Goal: Task Accomplishment & Management: Manage account settings

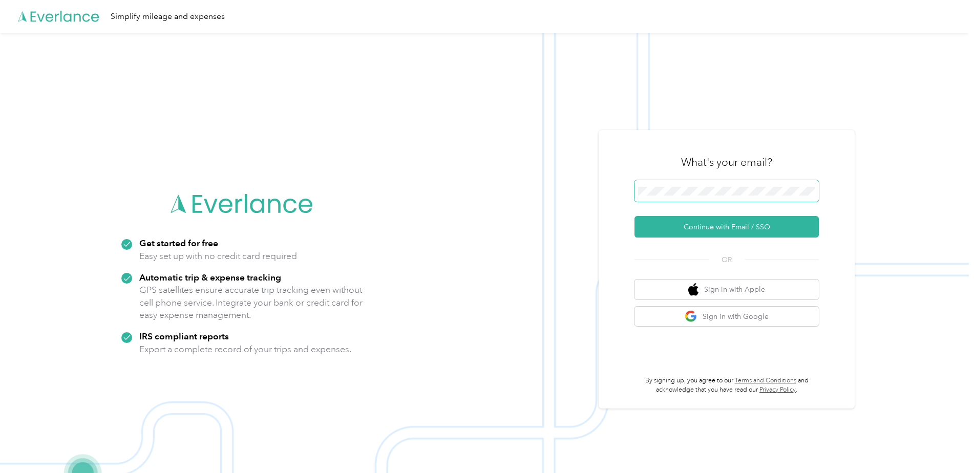
click at [634, 216] on button "Continue with Email / SSO" at bounding box center [726, 226] width 184 height 21
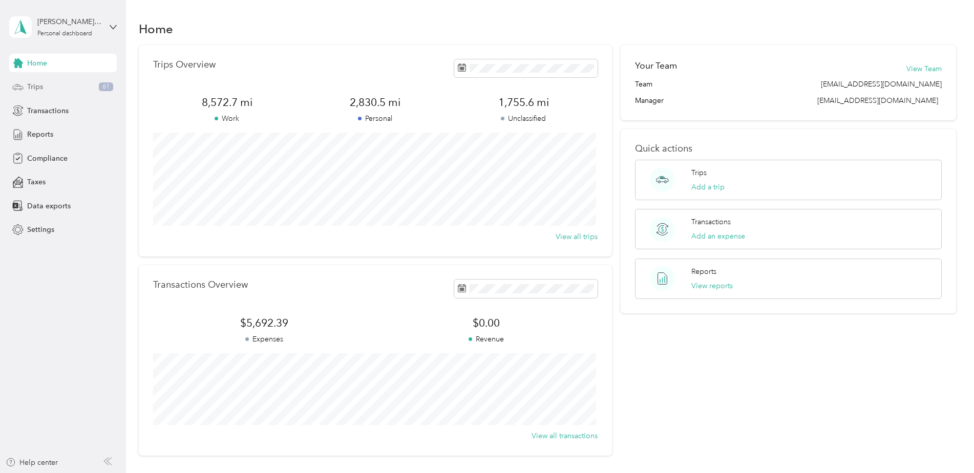
click at [45, 85] on div "Trips 61" at bounding box center [62, 87] width 107 height 18
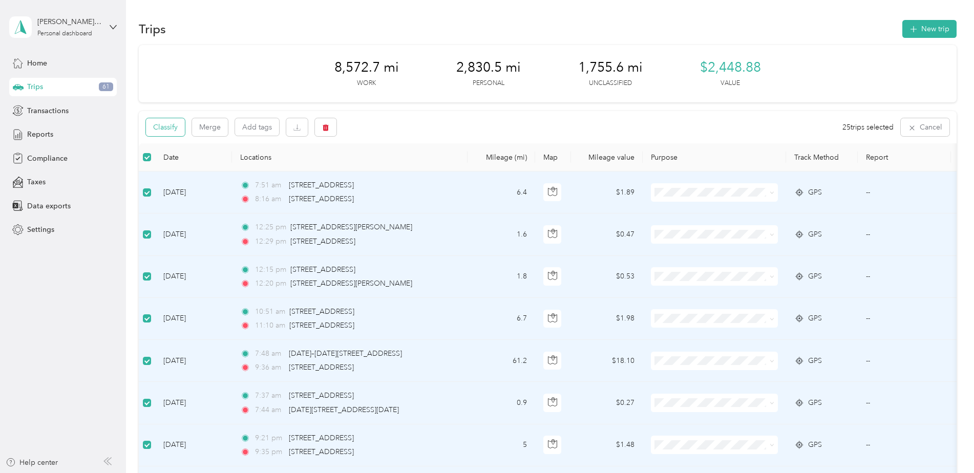
click at [153, 123] on button "Classify" at bounding box center [165, 127] width 39 height 18
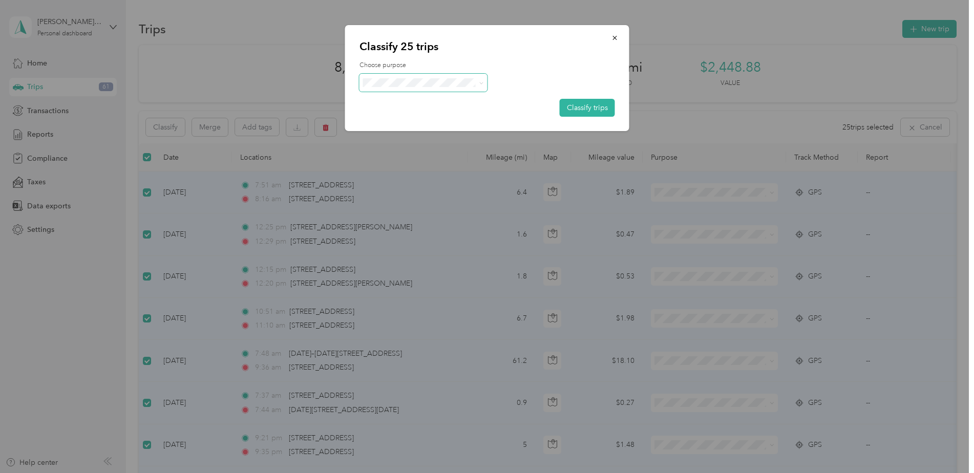
click at [478, 81] on span at bounding box center [479, 82] width 8 height 11
click at [481, 82] on icon at bounding box center [481, 83] width 5 height 5
drag, startPoint x: 411, startPoint y: 103, endPoint x: 437, endPoint y: 102, distance: 25.6
click at [412, 102] on span "Phoenix Contact" at bounding box center [431, 99] width 95 height 11
click at [582, 103] on button "Classify trips" at bounding box center [586, 108] width 55 height 18
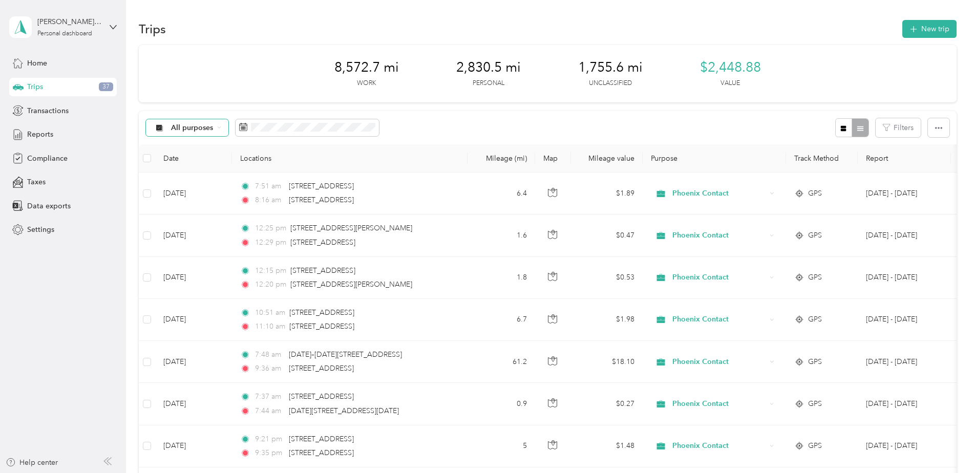
click at [180, 126] on span "All purposes" at bounding box center [192, 127] width 42 height 7
click at [195, 160] on span "Unclassified" at bounding box center [199, 163] width 56 height 11
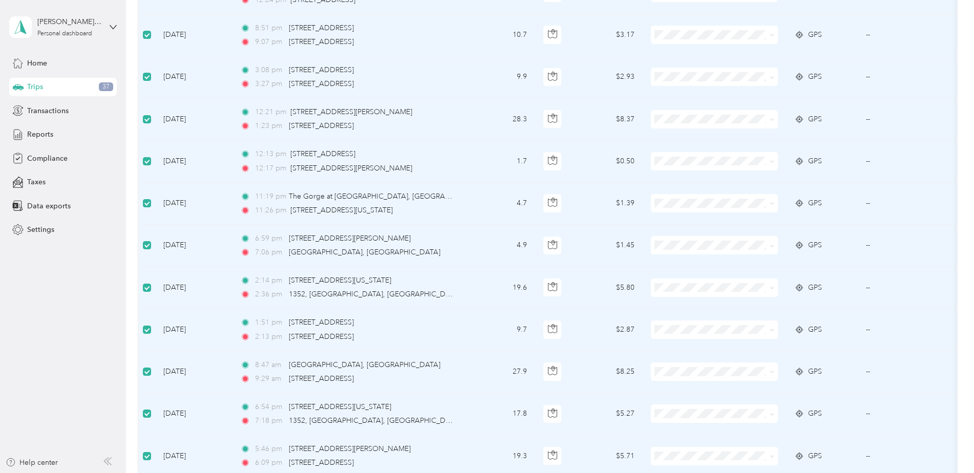
scroll to position [410, 0]
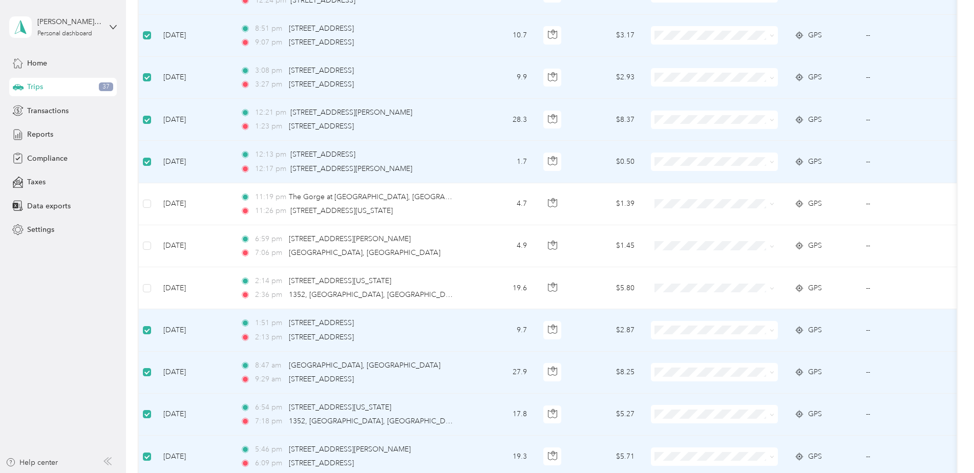
click at [146, 337] on td at bounding box center [147, 330] width 16 height 42
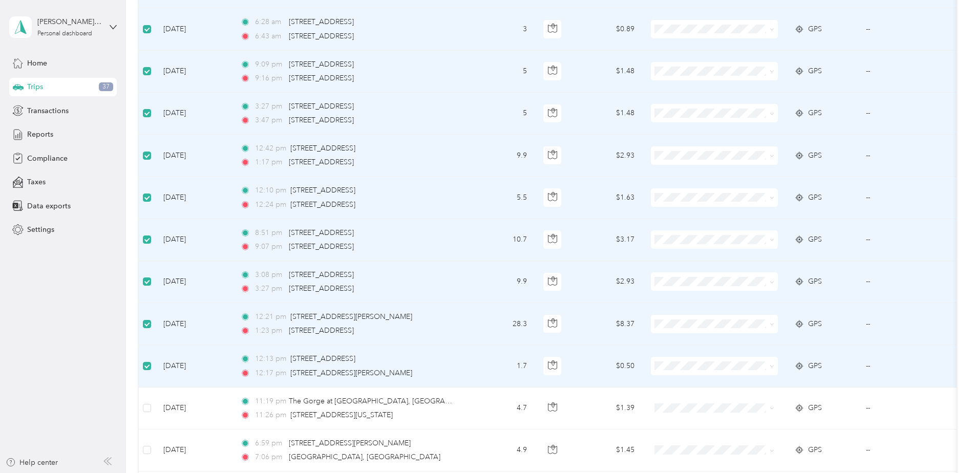
scroll to position [0, 0]
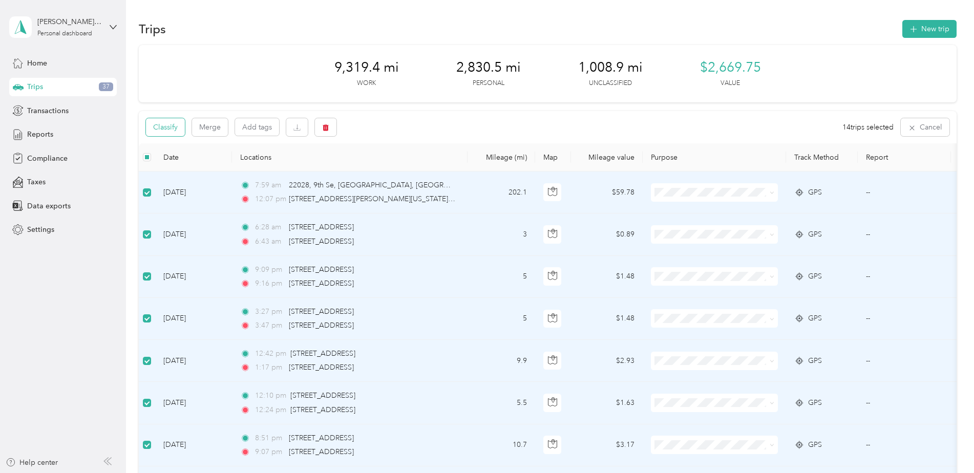
click at [161, 127] on button "Classify" at bounding box center [165, 127] width 39 height 18
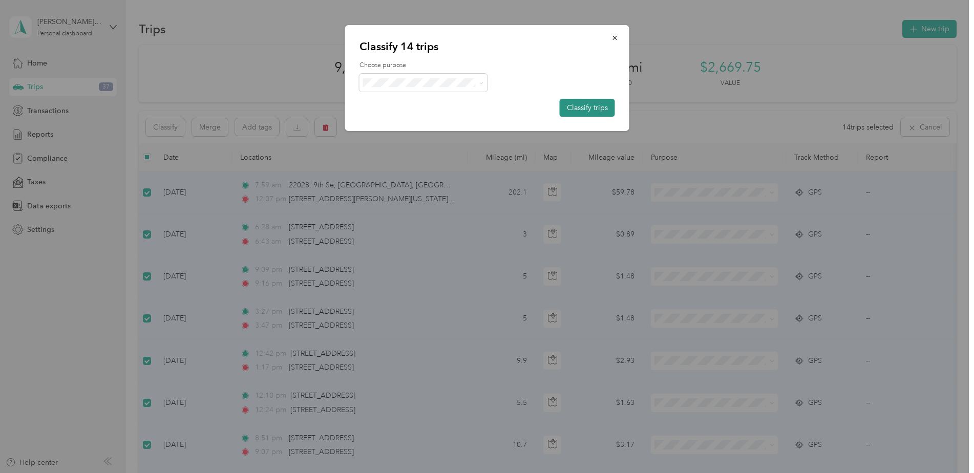
click at [593, 106] on button "Classify trips" at bounding box center [586, 108] width 55 height 18
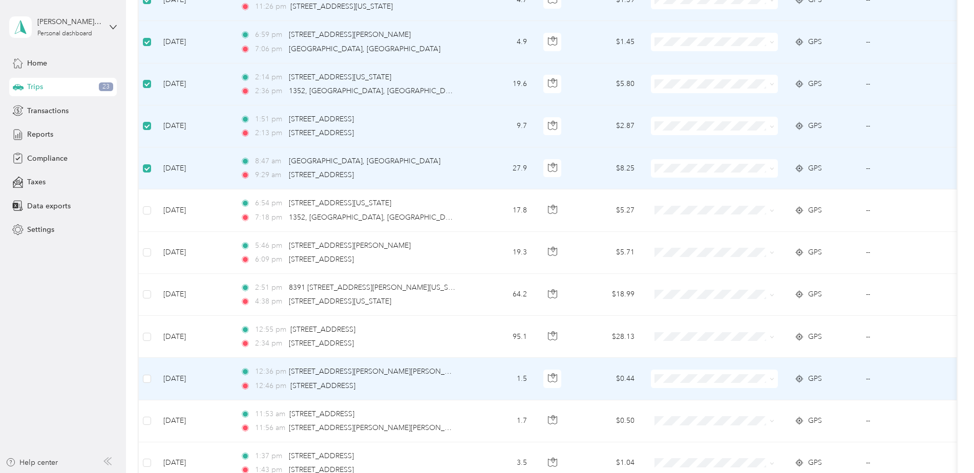
scroll to position [256, 0]
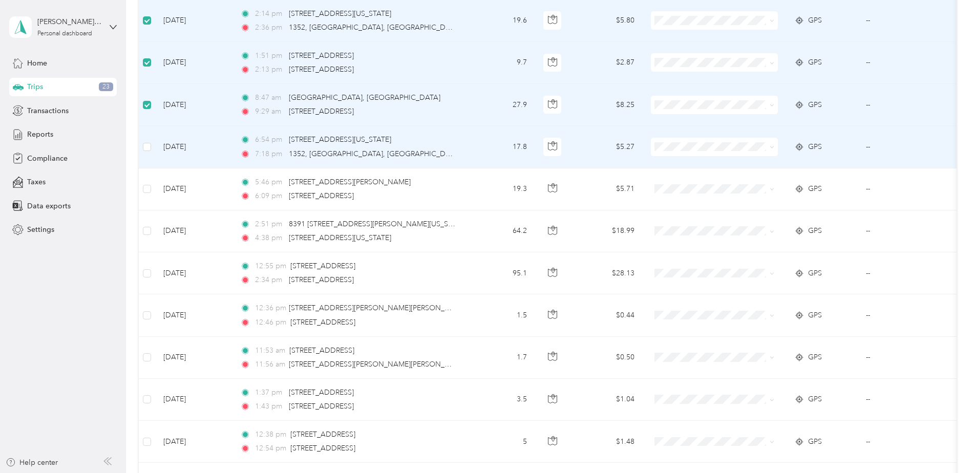
click at [143, 146] on td at bounding box center [147, 147] width 16 height 42
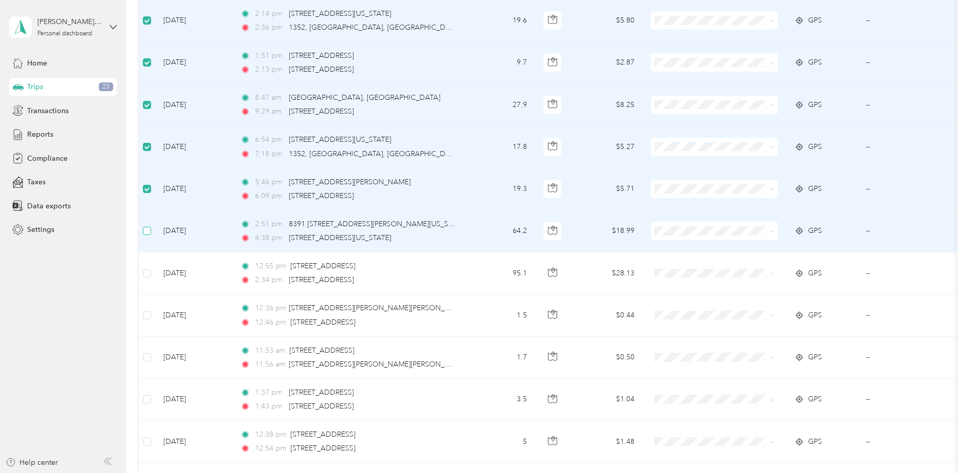
click at [147, 235] on label at bounding box center [147, 230] width 8 height 11
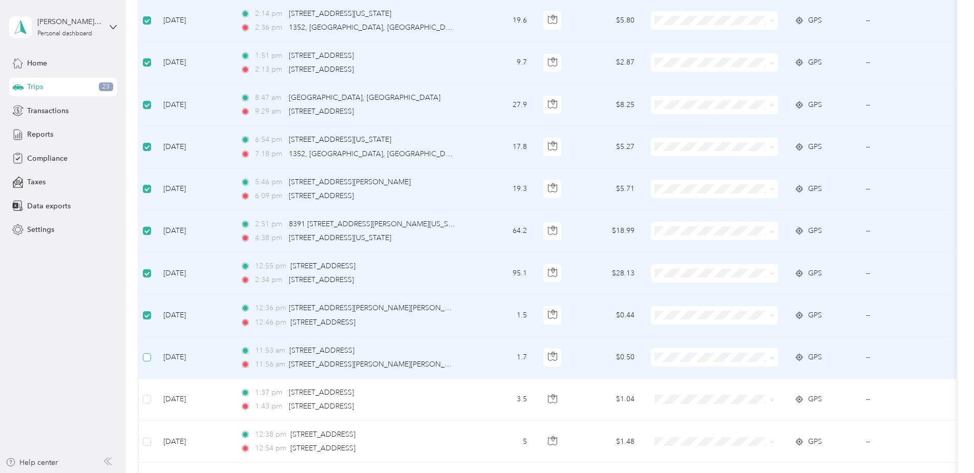
click at [146, 353] on label at bounding box center [147, 357] width 8 height 11
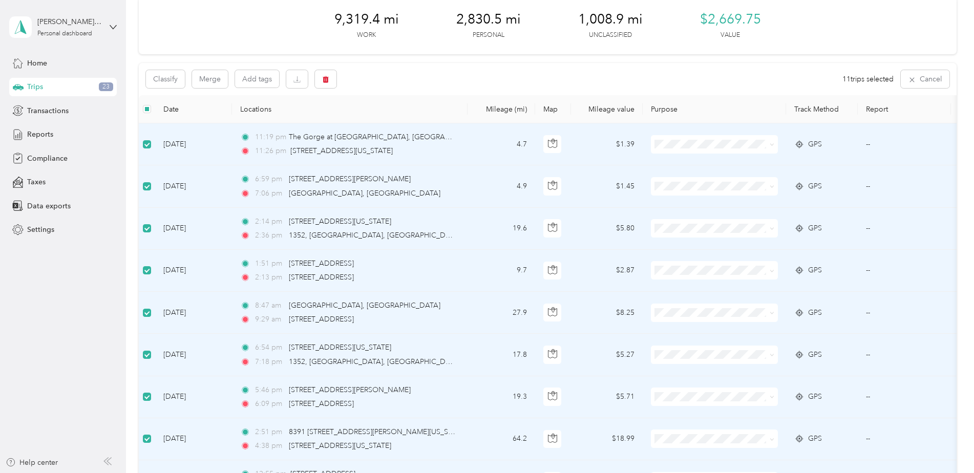
scroll to position [0, 0]
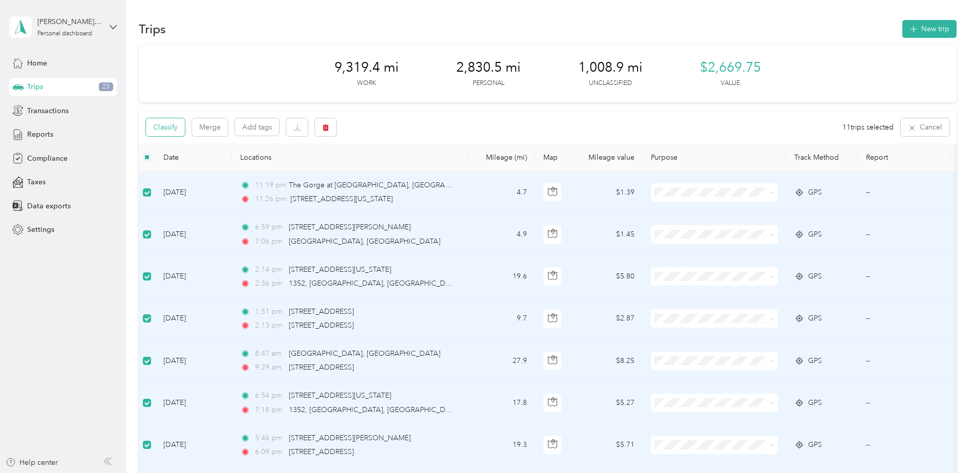
click at [172, 129] on button "Classify" at bounding box center [165, 127] width 39 height 18
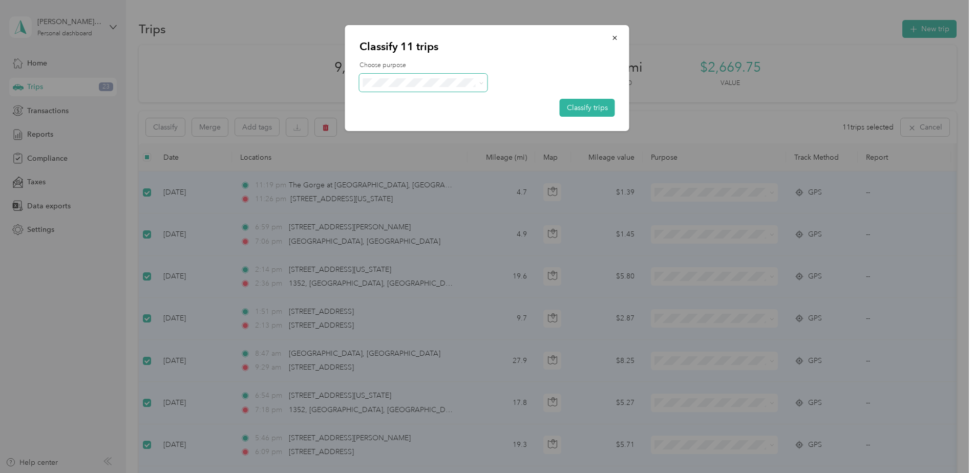
drag, startPoint x: 484, startPoint y: 81, endPoint x: 478, endPoint y: 85, distance: 7.0
click at [483, 82] on span at bounding box center [423, 83] width 128 height 18
click at [481, 85] on span at bounding box center [481, 82] width 5 height 9
click at [483, 82] on icon at bounding box center [481, 83] width 5 height 5
click at [411, 120] on span "Personal" at bounding box center [431, 116] width 95 height 11
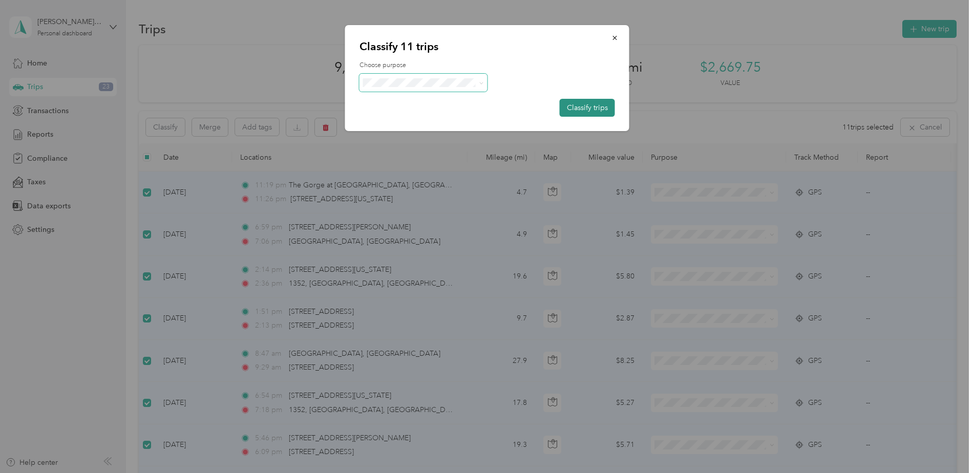
click at [591, 106] on button "Classify trips" at bounding box center [586, 108] width 55 height 18
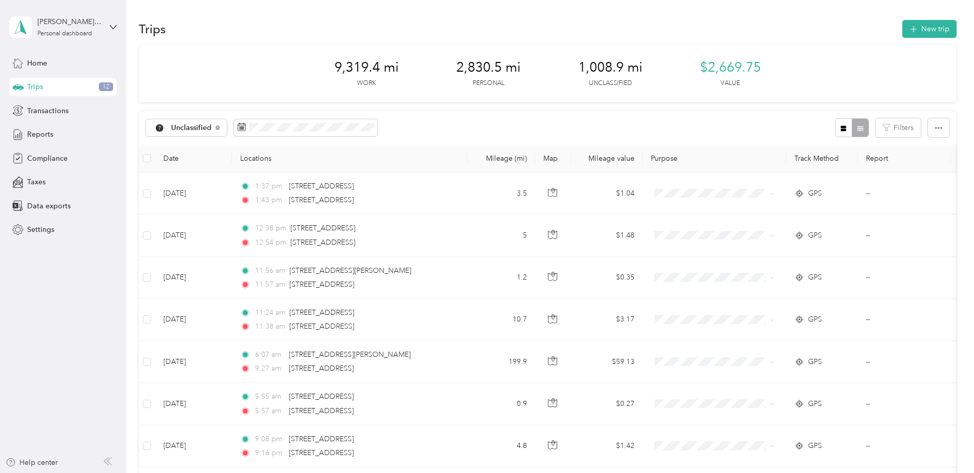
click at [137, 152] on div "Trips New trip 9,319.4 mi Work 2,830.5 mi Personal 1,008.9 mi Unclassified $2,6…" at bounding box center [547, 402] width 843 height 805
click at [149, 160] on th at bounding box center [147, 158] width 16 height 28
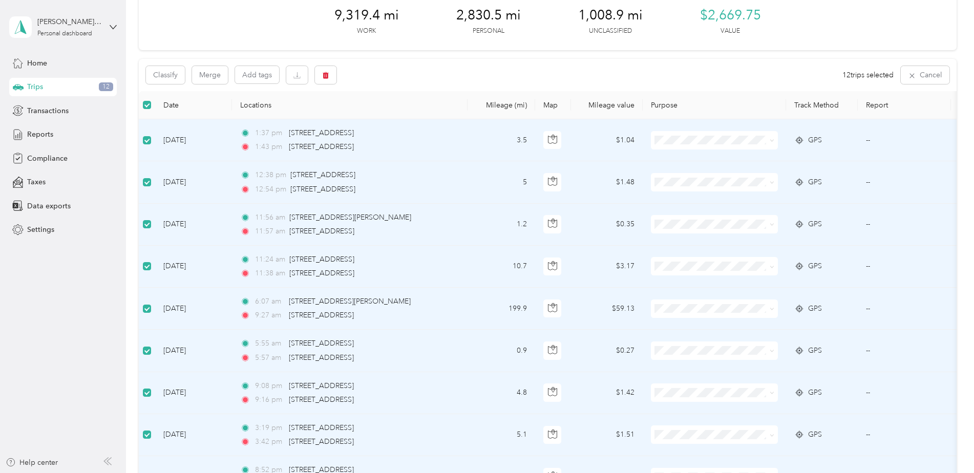
scroll to position [51, 0]
click at [163, 77] on button "Classify" at bounding box center [165, 76] width 39 height 18
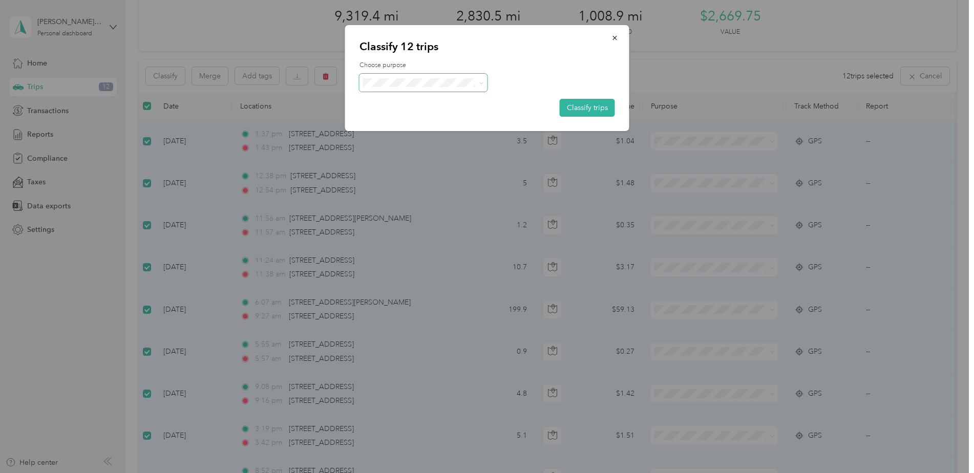
click at [482, 83] on icon at bounding box center [481, 83] width 5 height 5
click at [416, 102] on span "Phoenix Contact" at bounding box center [431, 100] width 95 height 11
click at [585, 109] on button "Classify trips" at bounding box center [586, 108] width 55 height 18
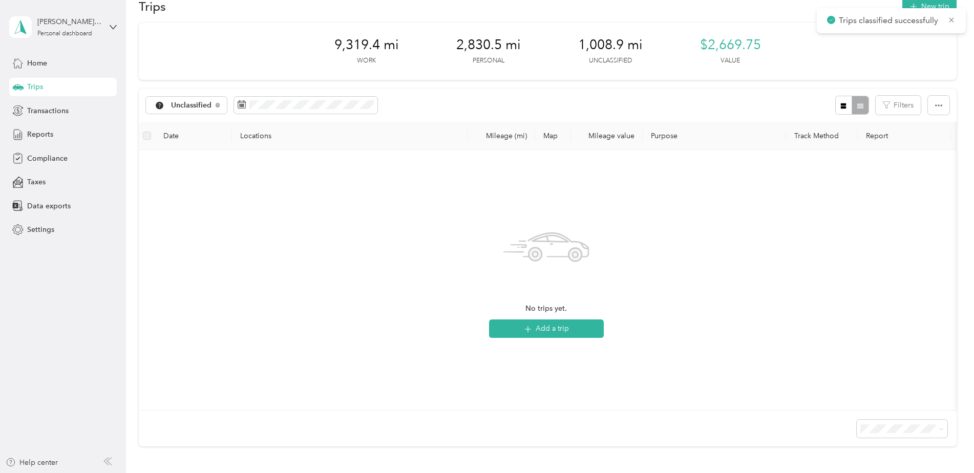
scroll to position [0, 0]
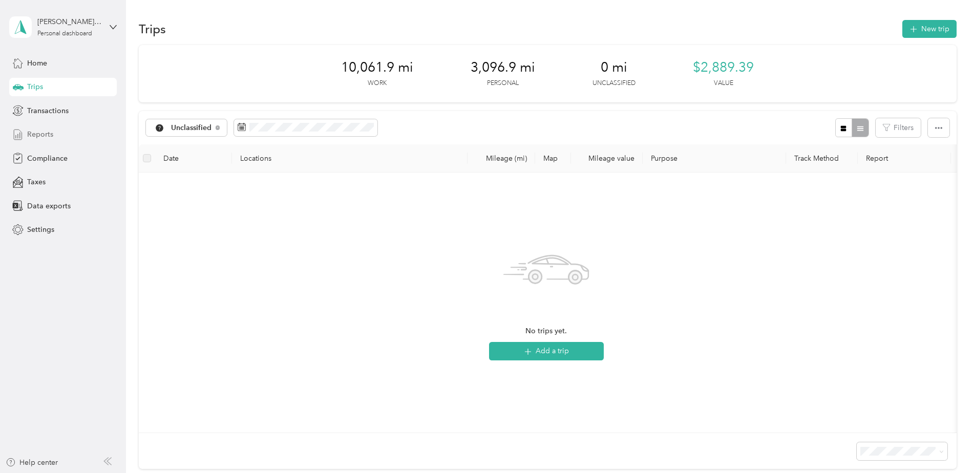
click at [46, 130] on span "Reports" at bounding box center [40, 134] width 26 height 11
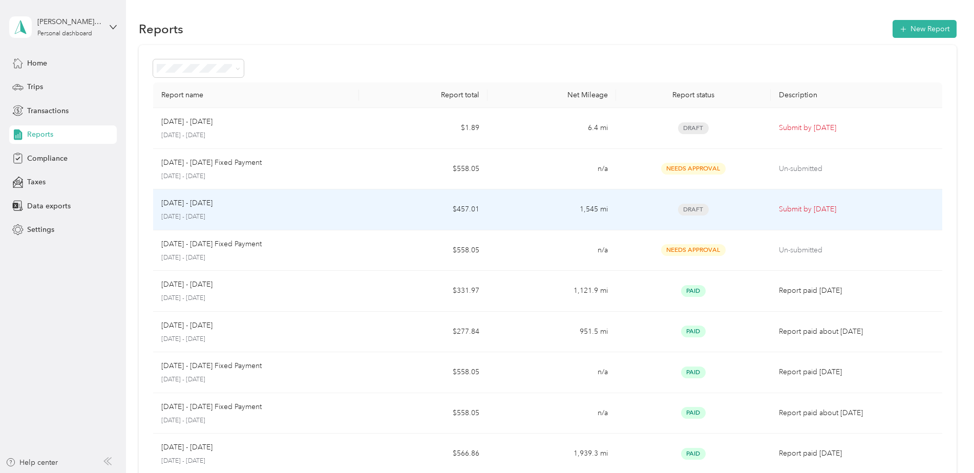
click at [233, 205] on div "[DATE] - [DATE]" at bounding box center [255, 203] width 189 height 11
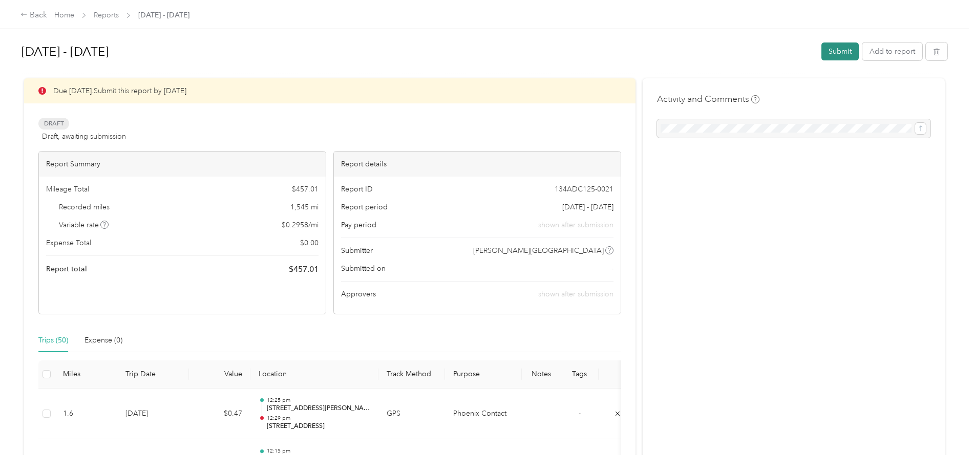
click at [833, 46] on button "Submit" at bounding box center [839, 51] width 37 height 18
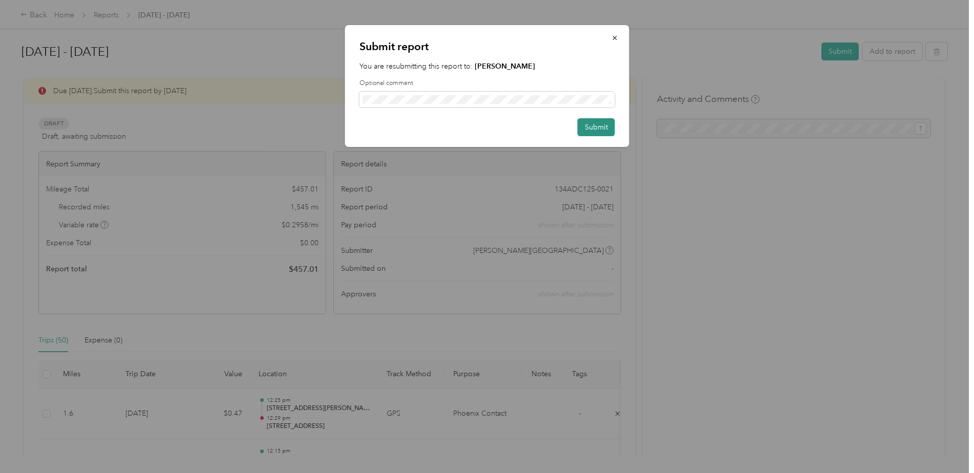
click at [589, 127] on button "Submit" at bounding box center [595, 127] width 37 height 18
